Goal: Task Accomplishment & Management: Complete application form

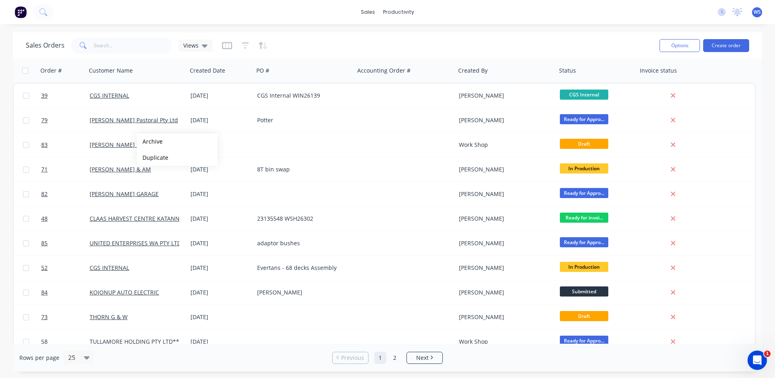
click at [425, 33] on div "Sales Orders Views Options Create order" at bounding box center [387, 45] width 749 height 26
click at [413, 40] on div "Workflow" at bounding box center [415, 38] width 24 height 7
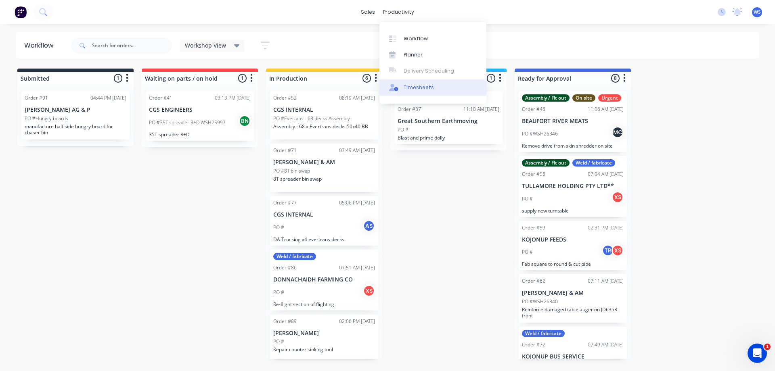
click at [423, 91] on div "Timesheets" at bounding box center [418, 87] width 30 height 7
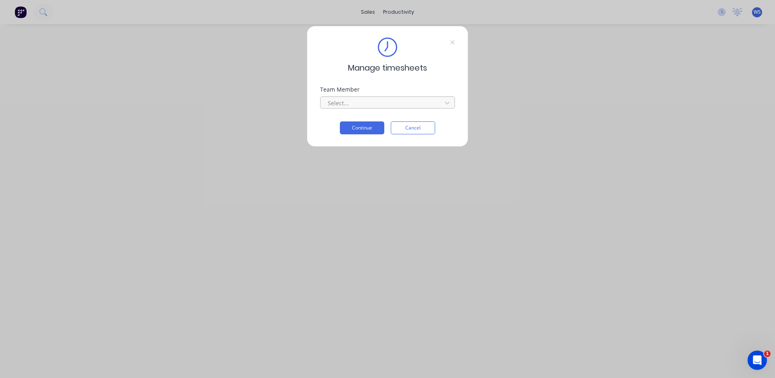
click at [391, 102] on div at bounding box center [382, 103] width 111 height 10
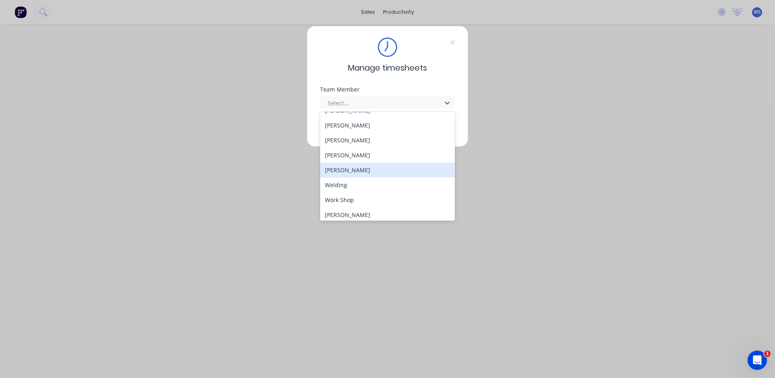
scroll to position [73, 0]
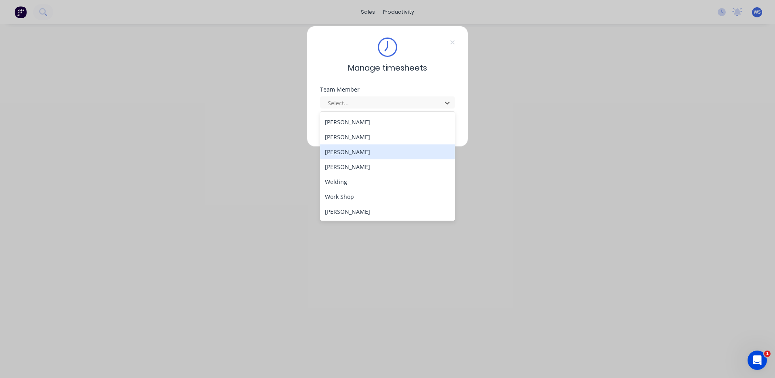
click at [353, 155] on div "[PERSON_NAME]" at bounding box center [387, 151] width 135 height 15
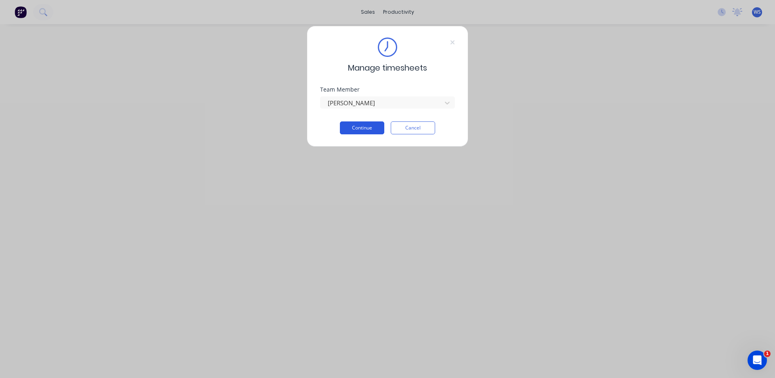
click at [369, 129] on button "Continue" at bounding box center [362, 127] width 44 height 13
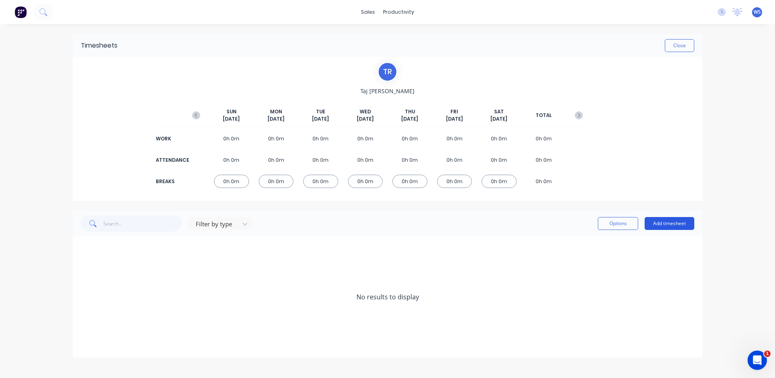
click at [681, 223] on button "Add timesheet" at bounding box center [669, 223] width 50 height 13
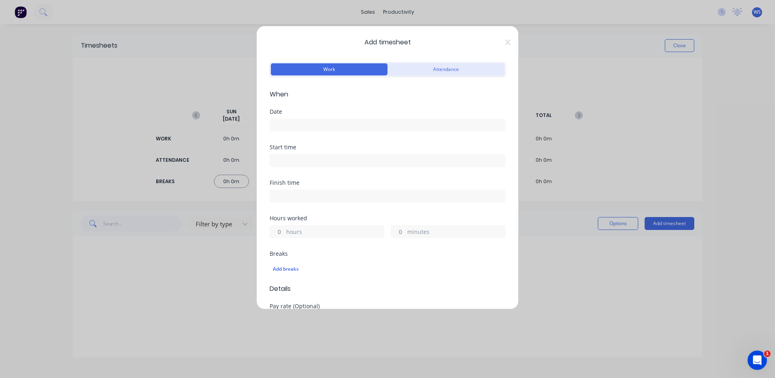
drag, startPoint x: 449, startPoint y: 67, endPoint x: 452, endPoint y: 70, distance: 4.3
click at [452, 70] on button "Attendance" at bounding box center [445, 69] width 117 height 12
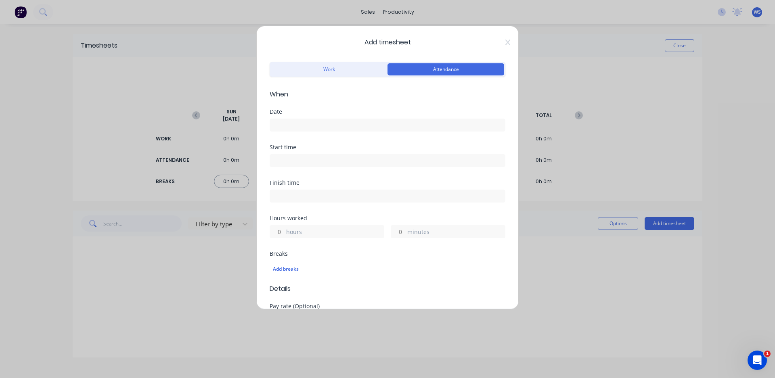
click at [297, 126] on input at bounding box center [387, 125] width 235 height 12
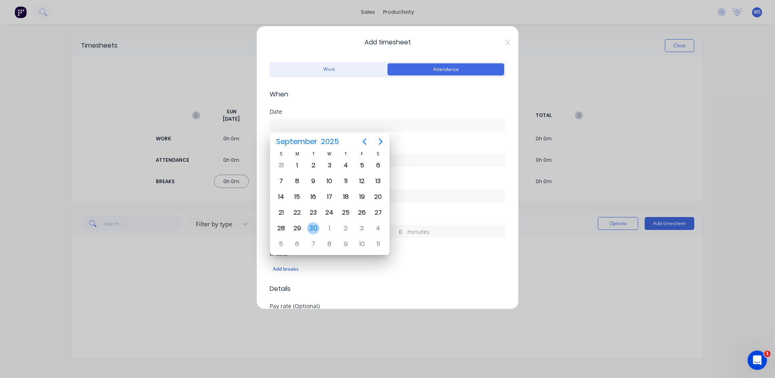
click at [314, 228] on div "30" at bounding box center [313, 228] width 12 height 12
type input "[DATE]"
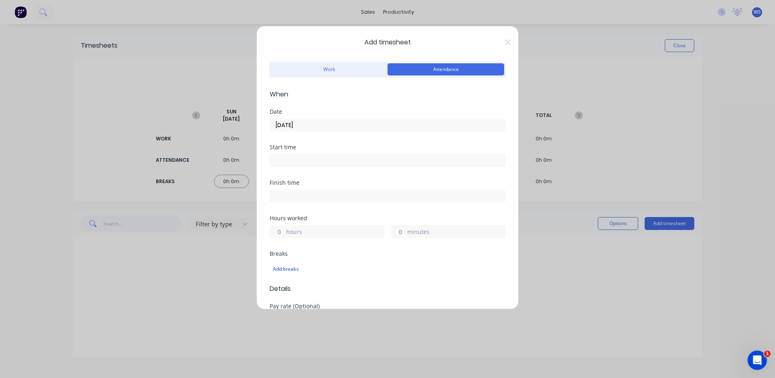
click at [312, 159] on input at bounding box center [387, 161] width 235 height 12
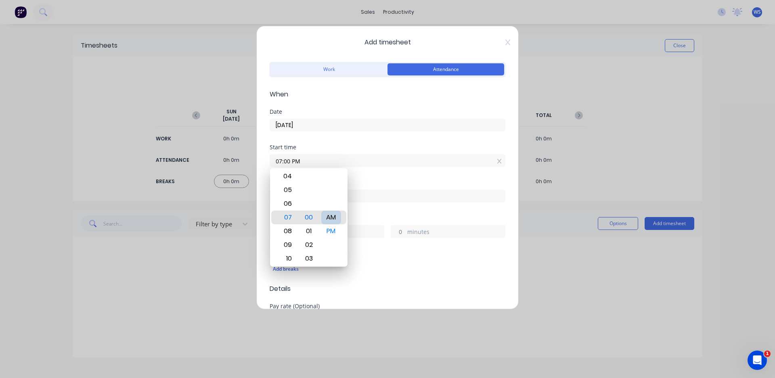
type input "07:00 AM"
click at [368, 175] on div "Start time 07:00 AM" at bounding box center [388, 162] width 236 height 36
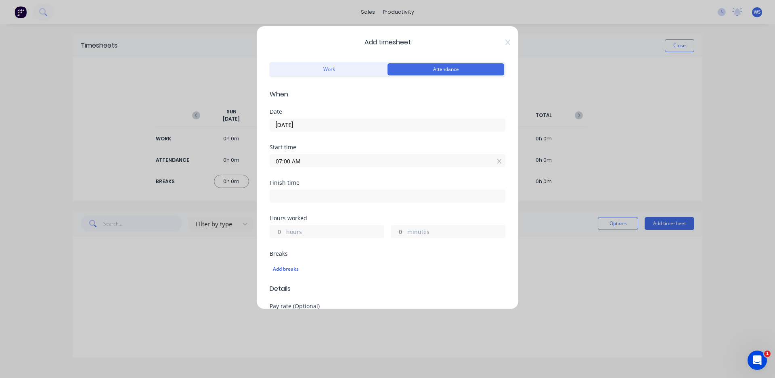
click at [360, 193] on input at bounding box center [387, 196] width 235 height 12
type input "05:06 PM"
type input "10"
type input "6"
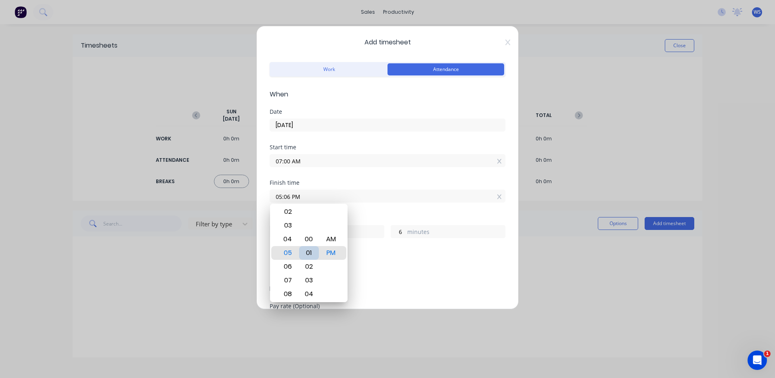
type input "05:01 PM"
type input "1"
type input "05:00 PM"
type input "0"
drag, startPoint x: 370, startPoint y: 265, endPoint x: 364, endPoint y: 263, distance: 5.6
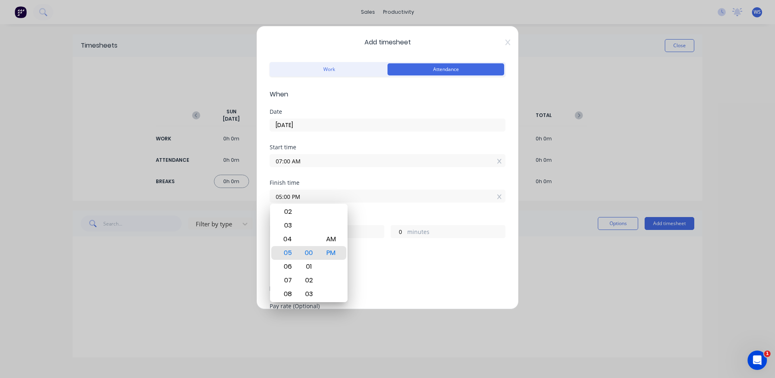
click at [369, 265] on div "Add breaks" at bounding box center [387, 269] width 229 height 10
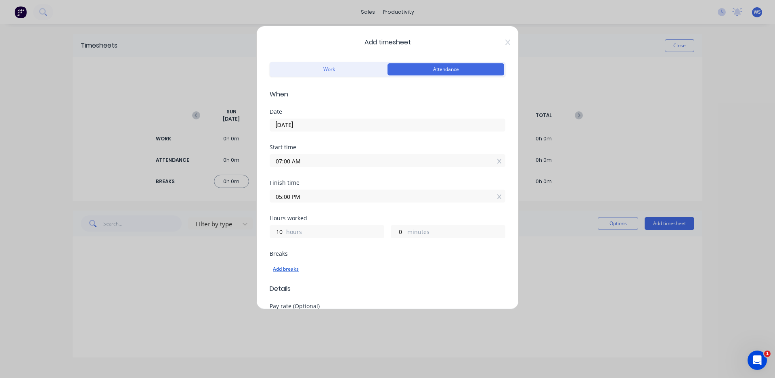
click at [293, 268] on div "Add breaks" at bounding box center [387, 269] width 229 height 10
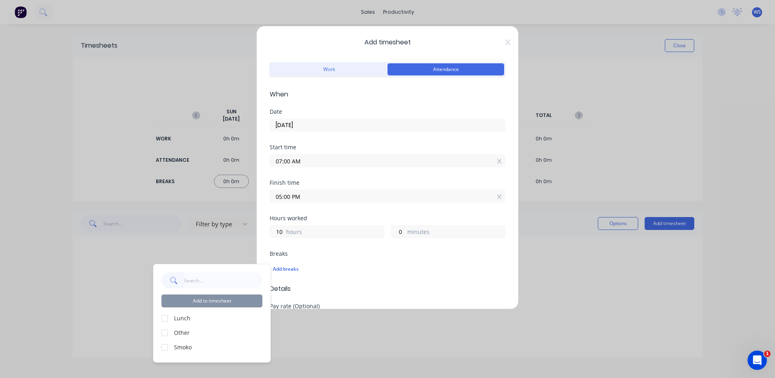
click at [164, 316] on div at bounding box center [165, 318] width 16 height 16
drag, startPoint x: 164, startPoint y: 348, endPoint x: 138, endPoint y: 336, distance: 28.9
click at [138, 336] on div "Add timesheet Work Attendance When Date [DATE] Start time 07:00 AM Finish time …" at bounding box center [387, 189] width 775 height 378
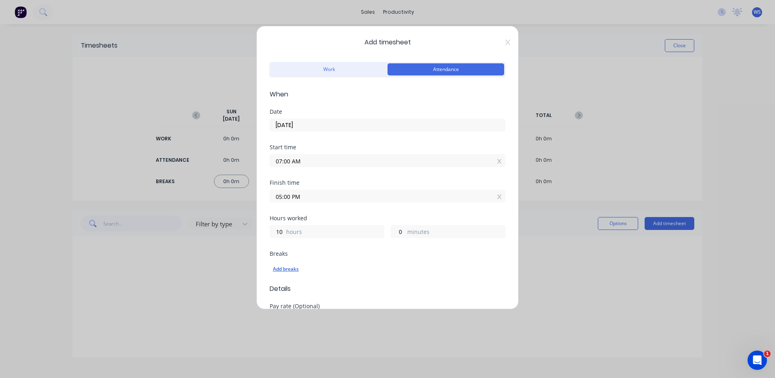
click at [274, 271] on div "Add breaks" at bounding box center [387, 269] width 229 height 10
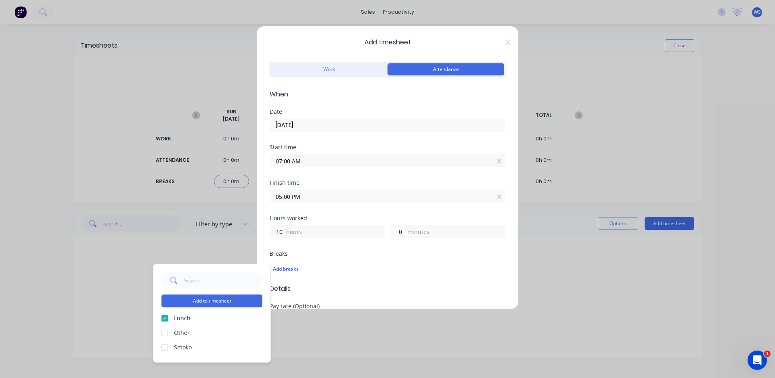
click at [166, 346] on div at bounding box center [165, 347] width 16 height 16
click at [195, 301] on button "Add to timesheet" at bounding box center [211, 301] width 101 height 13
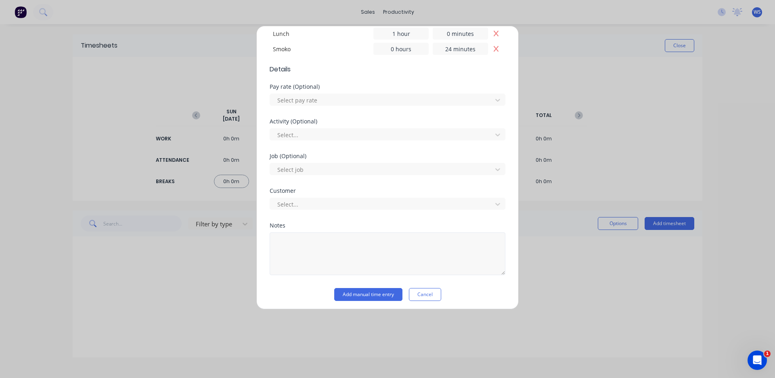
scroll to position [250, 0]
click at [346, 294] on button "Add manual time entry" at bounding box center [368, 291] width 68 height 13
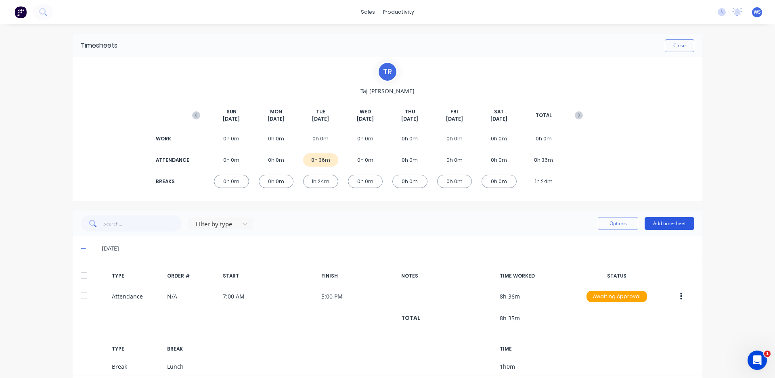
click at [655, 222] on button "Add timesheet" at bounding box center [669, 223] width 50 height 13
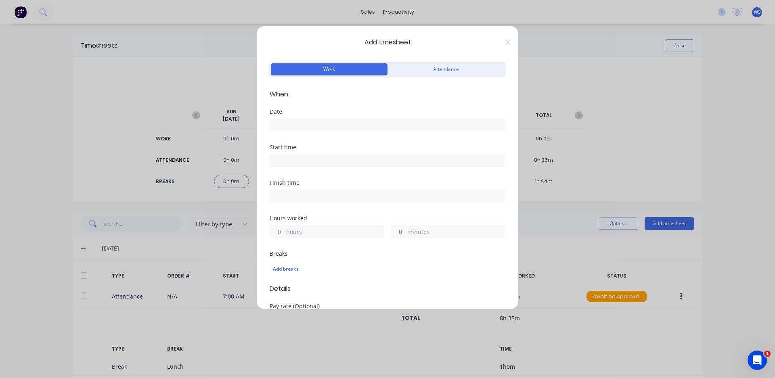
click at [321, 128] on input at bounding box center [387, 125] width 235 height 12
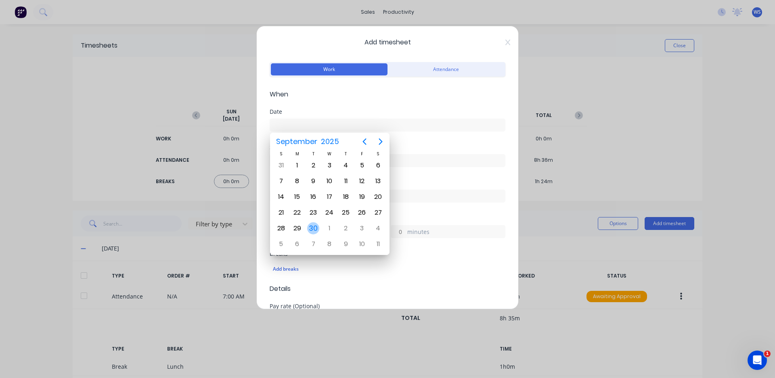
click at [310, 227] on div "30" at bounding box center [313, 228] width 12 height 12
type input "[DATE]"
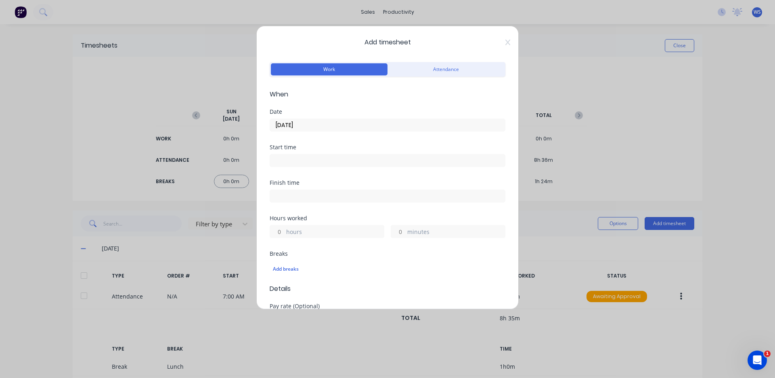
click at [307, 157] on input at bounding box center [387, 161] width 235 height 12
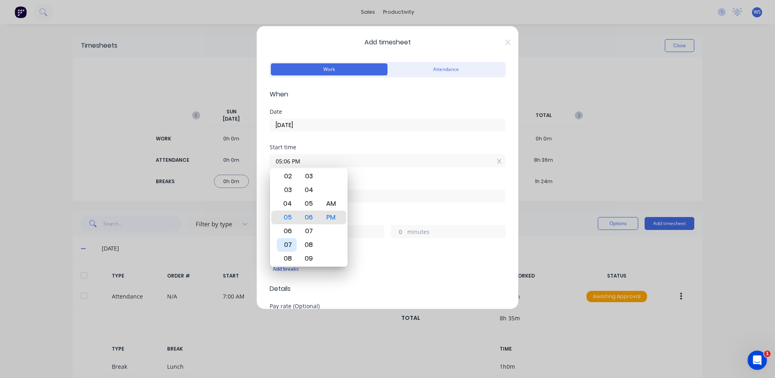
click at [291, 242] on div "07" at bounding box center [287, 245] width 20 height 14
type input "07:00 AM"
click at [418, 179] on div "Start time 07:00 AM" at bounding box center [388, 162] width 236 height 36
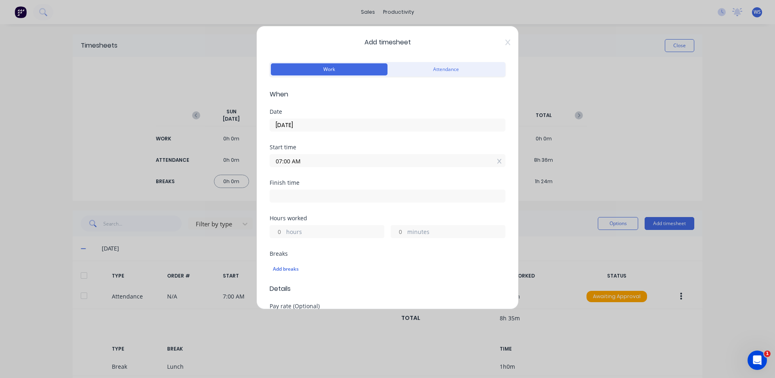
click at [373, 195] on input at bounding box center [387, 196] width 235 height 12
type input "05:06 PM"
type input "10"
type input "6"
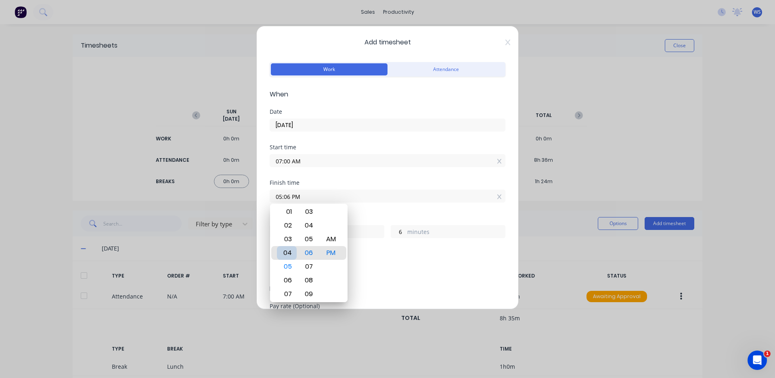
type input "04:06 PM"
type input "9"
type input "04:12 PM"
type input "12"
type input "04:17 PM"
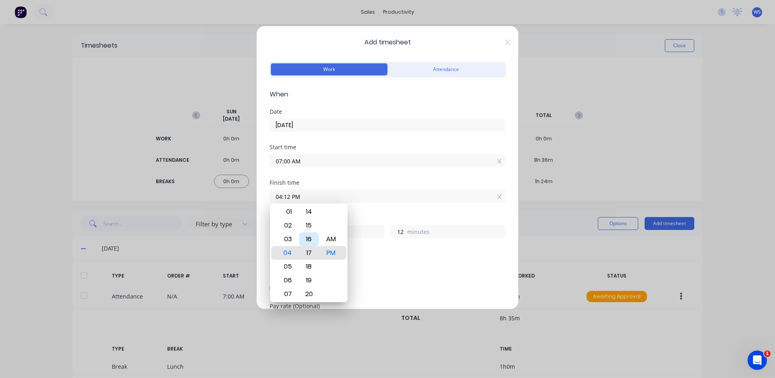
type input "17"
type input "04:23 PM"
type input "23"
type input "04:28 PM"
type input "28"
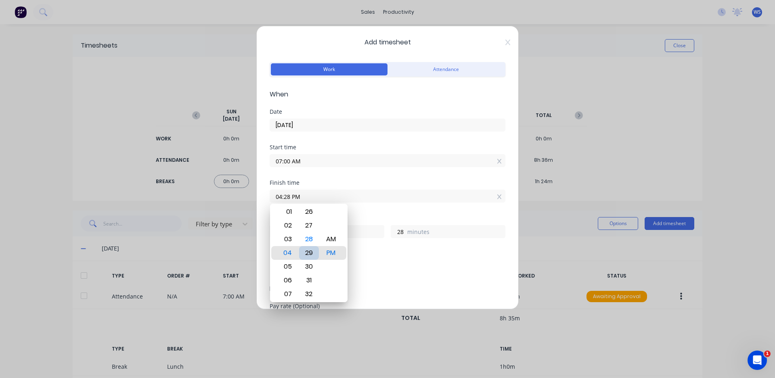
type input "04:29 PM"
type input "29"
type input "04:30 PM"
type input "30"
click at [366, 260] on div "Add breaks" at bounding box center [388, 268] width 236 height 19
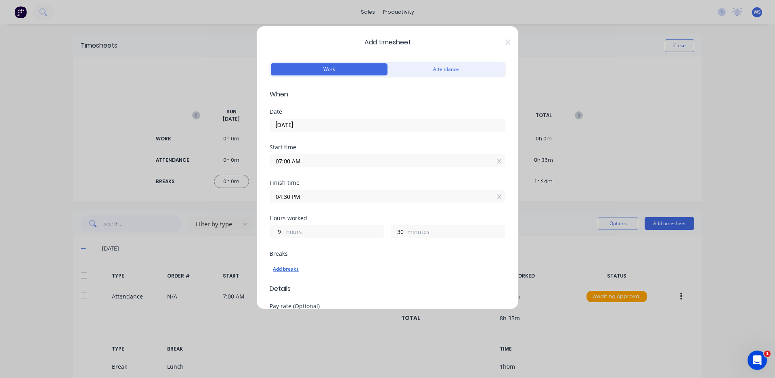
click at [276, 267] on div "Add breaks" at bounding box center [387, 269] width 229 height 10
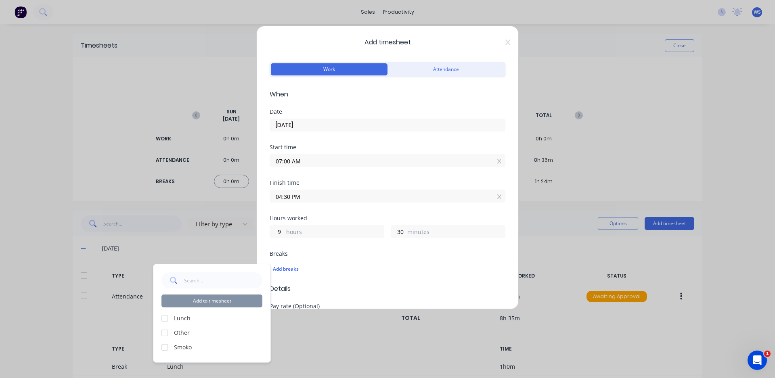
click at [163, 319] on div at bounding box center [165, 318] width 16 height 16
click at [167, 347] on div at bounding box center [165, 347] width 16 height 16
click at [196, 299] on button "Add to timesheet" at bounding box center [211, 301] width 101 height 13
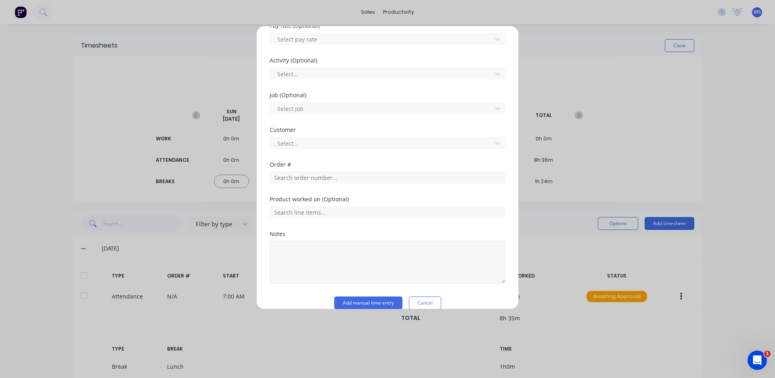
scroll to position [320, 0]
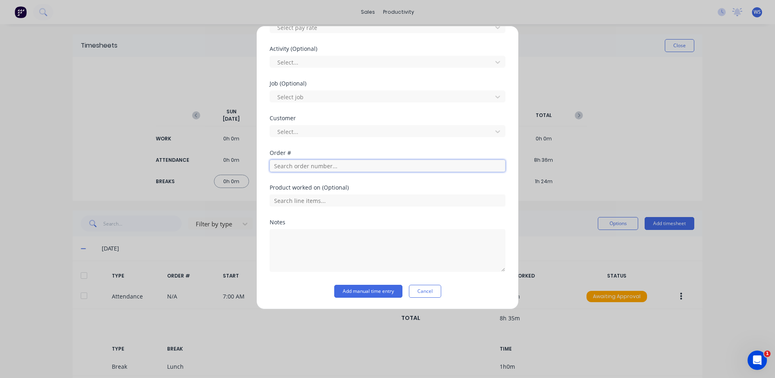
click at [294, 164] on input "text" at bounding box center [388, 166] width 236 height 12
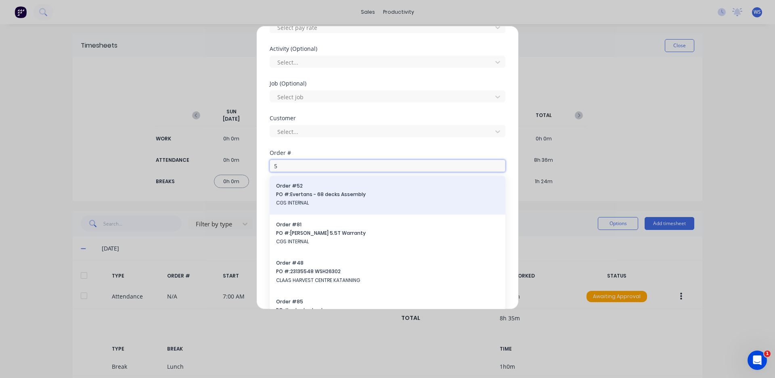
type input "5"
click at [304, 187] on span "Order # 52" at bounding box center [387, 185] width 223 height 7
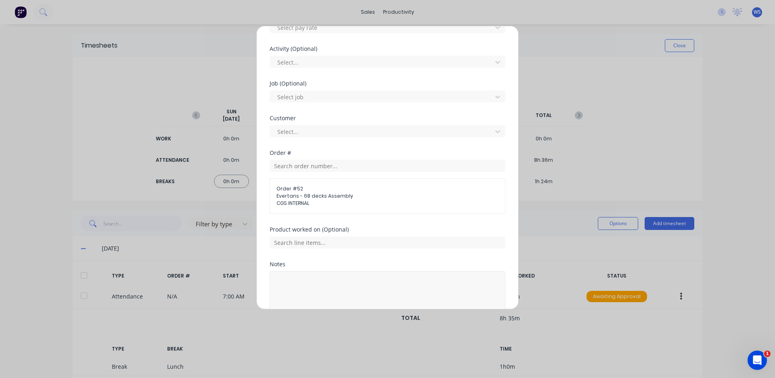
scroll to position [362, 0]
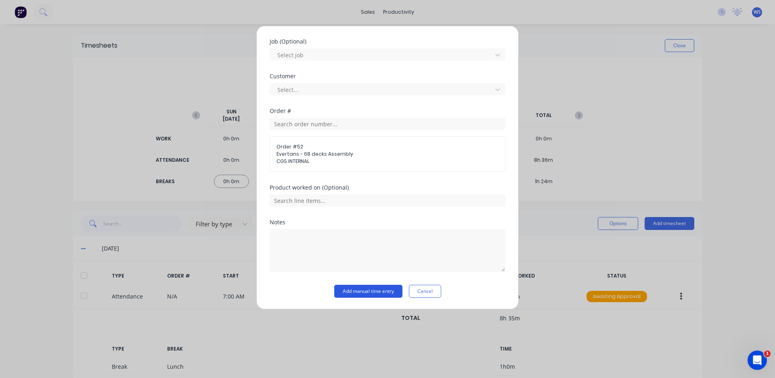
click at [372, 293] on button "Add manual time entry" at bounding box center [368, 291] width 68 height 13
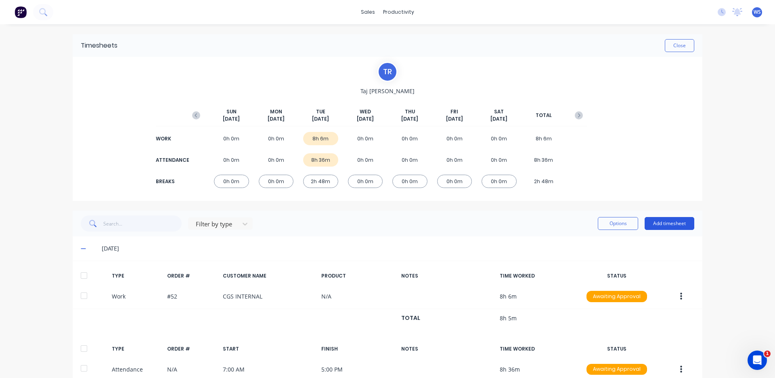
click at [679, 222] on button "Add timesheet" at bounding box center [669, 223] width 50 height 13
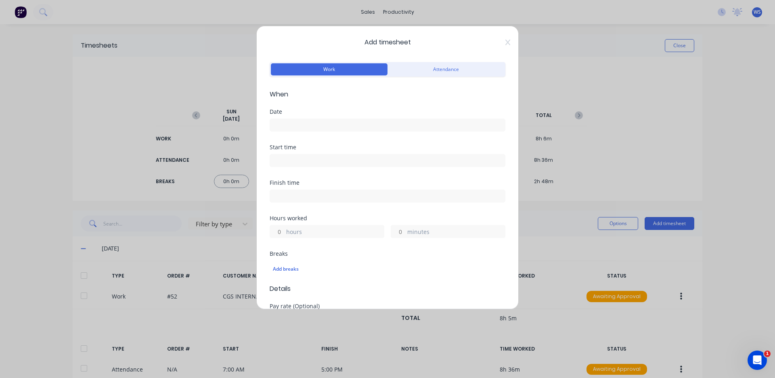
click at [322, 123] on input at bounding box center [387, 125] width 235 height 12
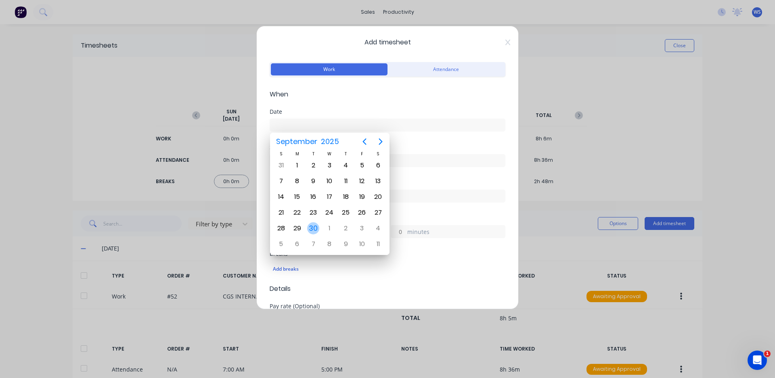
click at [311, 228] on div "30" at bounding box center [313, 228] width 12 height 12
type input "[DATE]"
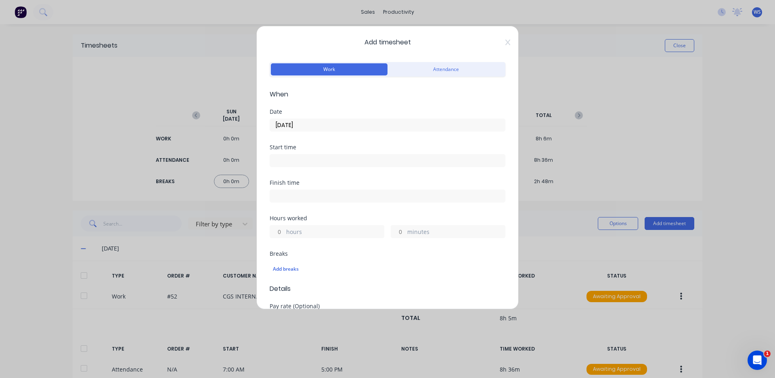
click at [328, 163] on input at bounding box center [387, 161] width 235 height 12
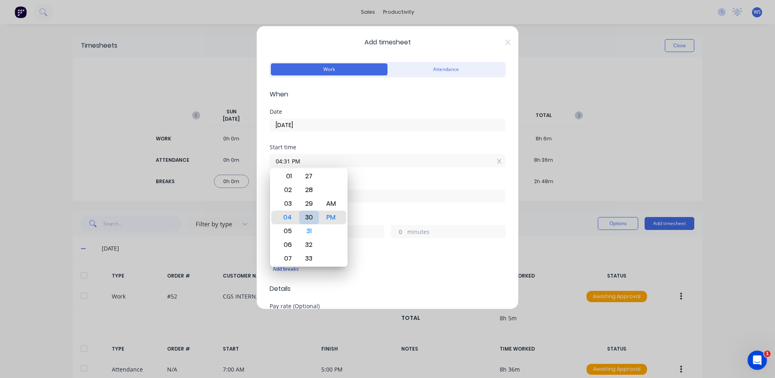
type input "04:30 PM"
click at [372, 209] on div "Finish time" at bounding box center [388, 198] width 236 height 36
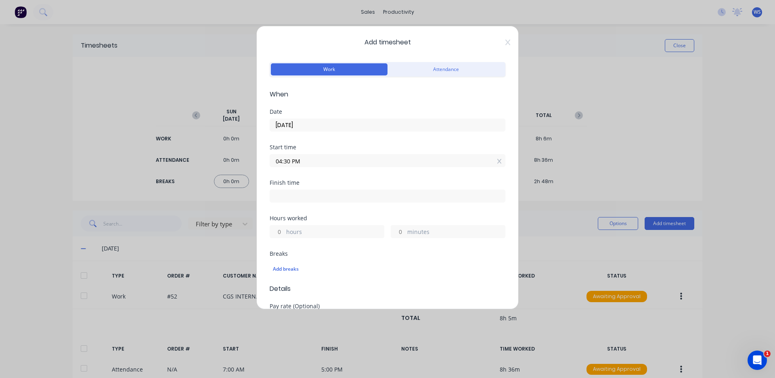
click at [366, 197] on input at bounding box center [387, 196] width 235 height 12
type input "05:07 PM"
type input "0"
type input "37"
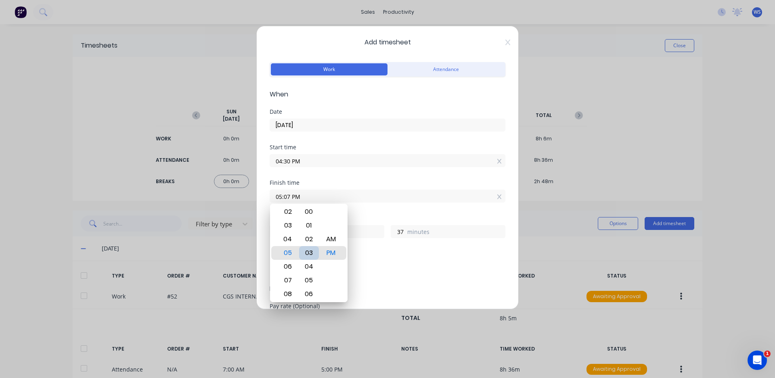
type input "05:03 PM"
type input "33"
type input "05:00 PM"
type input "30"
click at [353, 218] on div "Hours worked" at bounding box center [388, 218] width 236 height 6
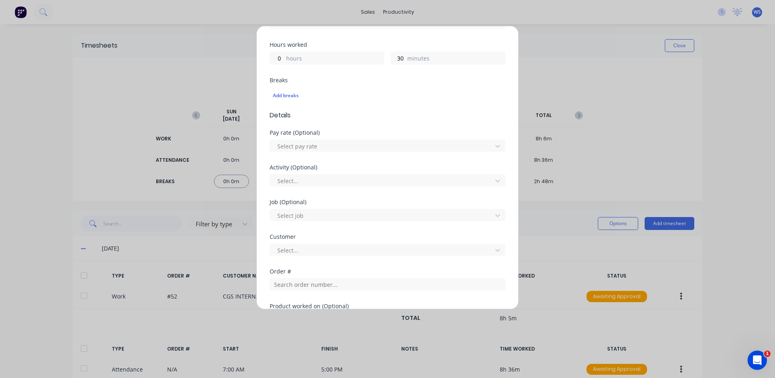
scroll to position [282, 0]
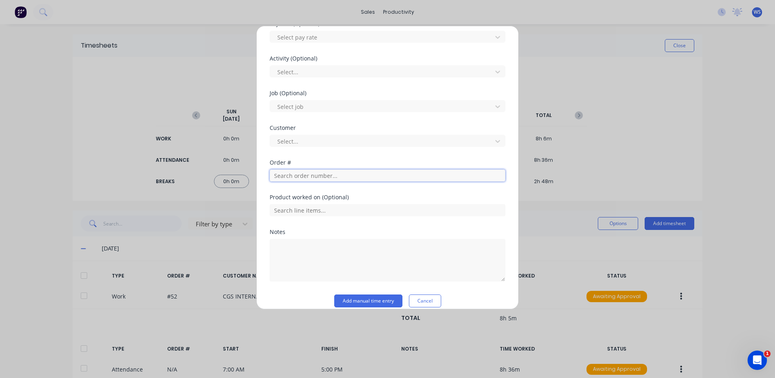
click at [347, 177] on input "text" at bounding box center [388, 175] width 236 height 12
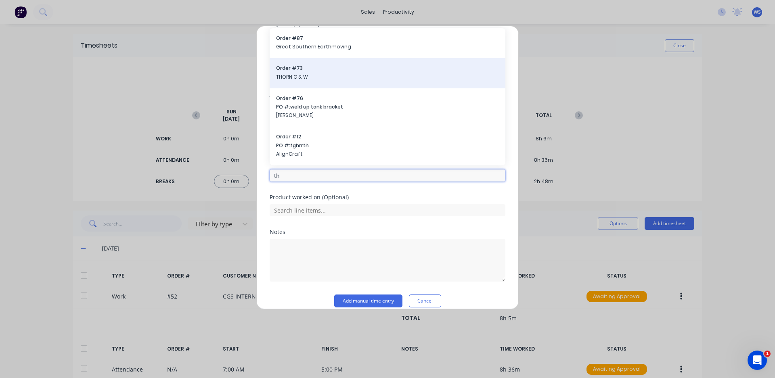
type input "th"
click at [346, 73] on div "Order # 73 THORN G & W" at bounding box center [387, 73] width 223 height 17
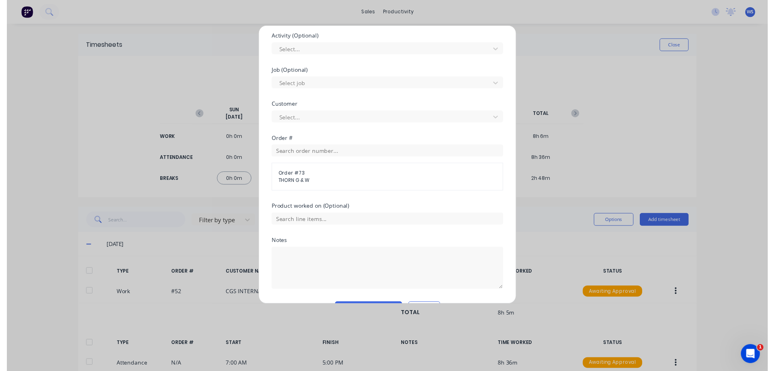
scroll to position [327, 0]
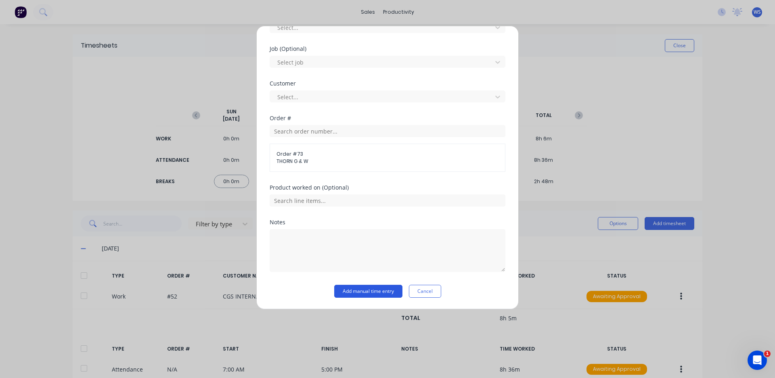
click at [368, 291] on button "Add manual time entry" at bounding box center [368, 291] width 68 height 13
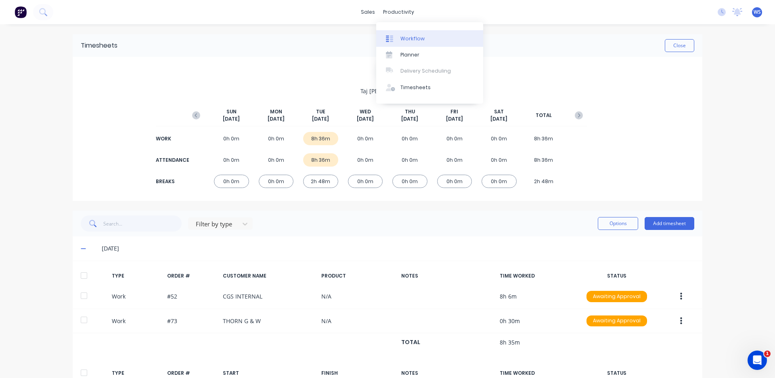
click at [395, 40] on div at bounding box center [392, 38] width 12 height 7
